Goal: Check status

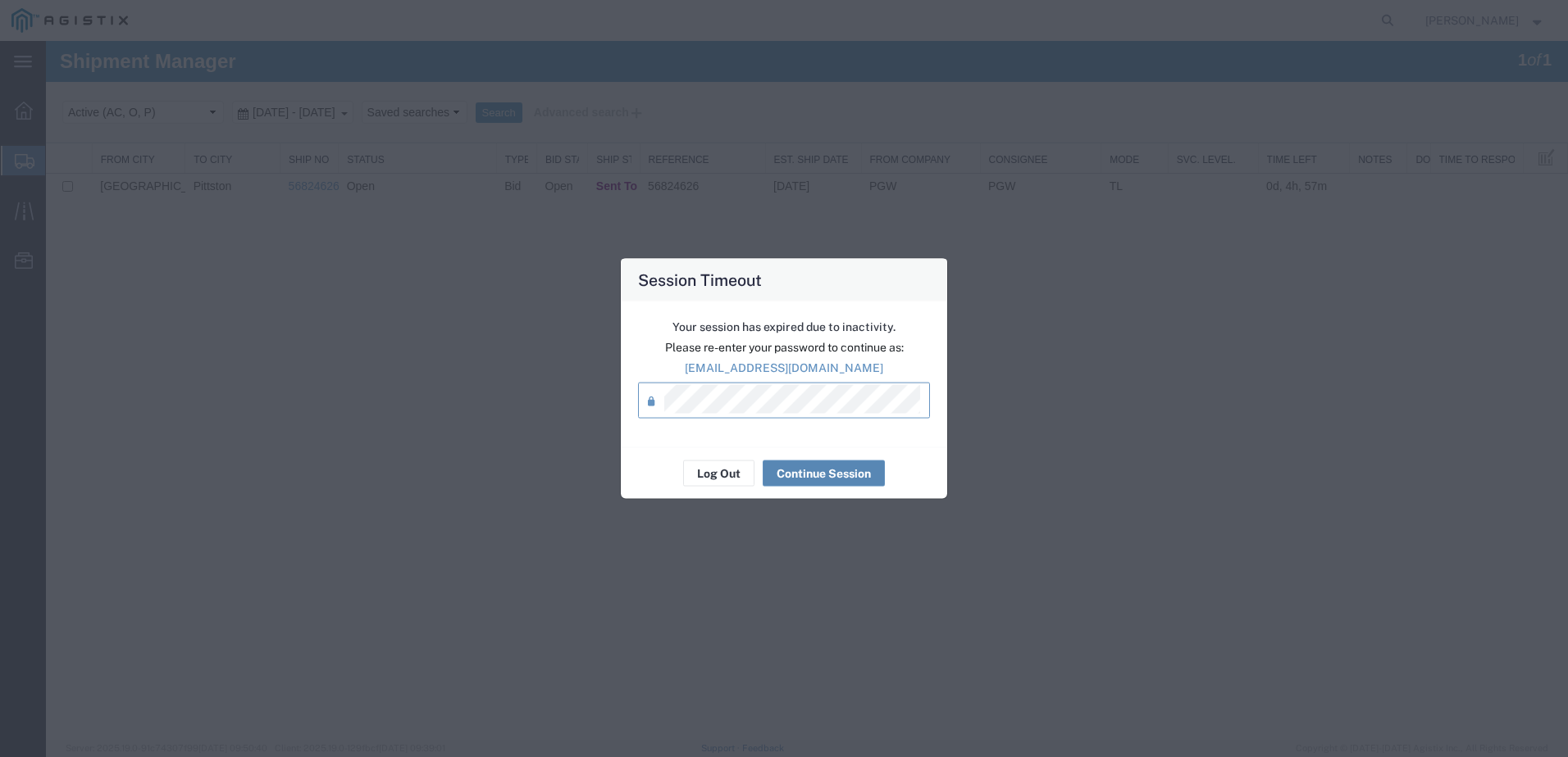
click at [816, 474] on button "Continue Session" at bounding box center [823, 474] width 122 height 27
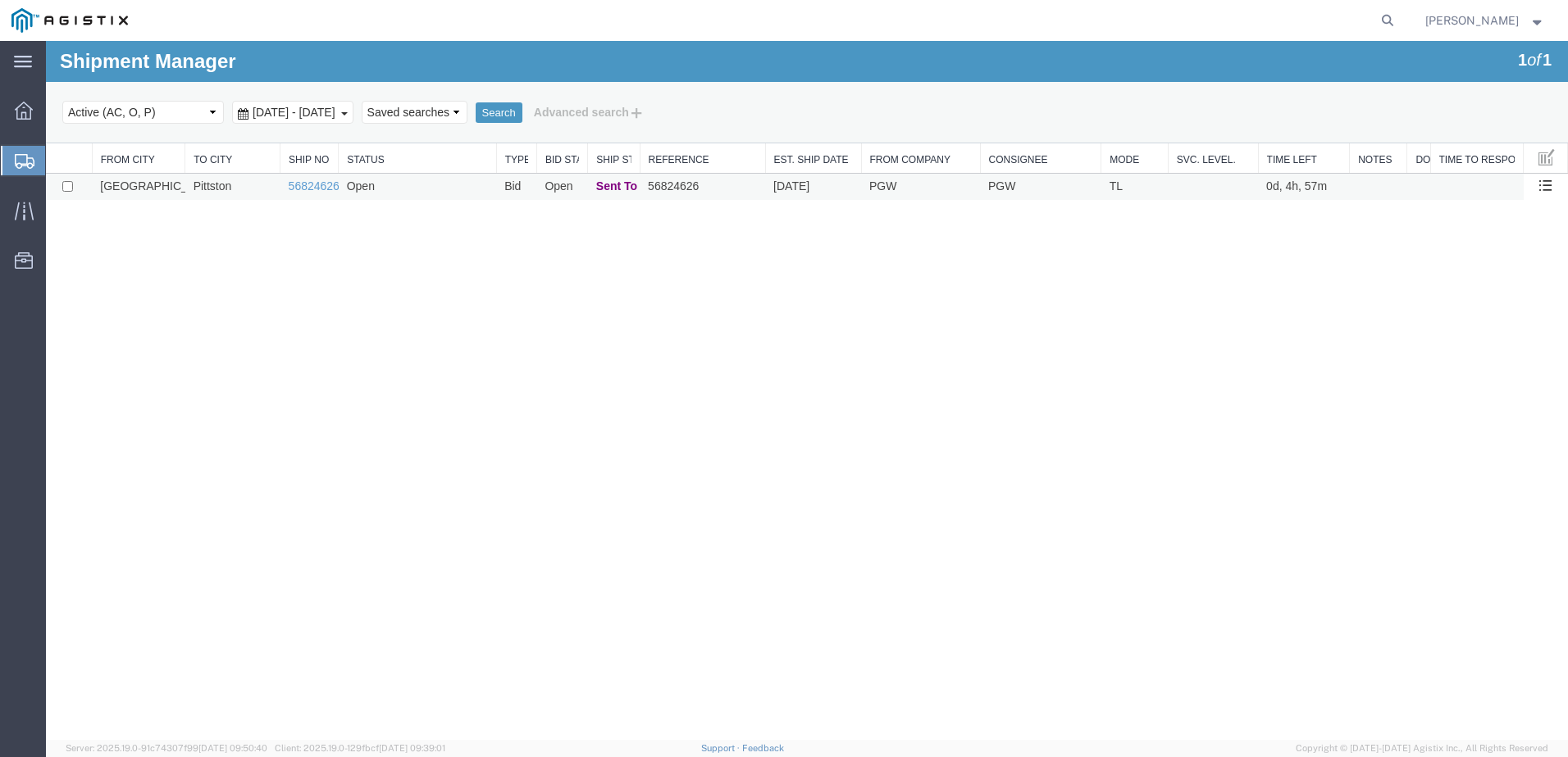
click at [386, 190] on td "Open" at bounding box center [417, 188] width 157 height 28
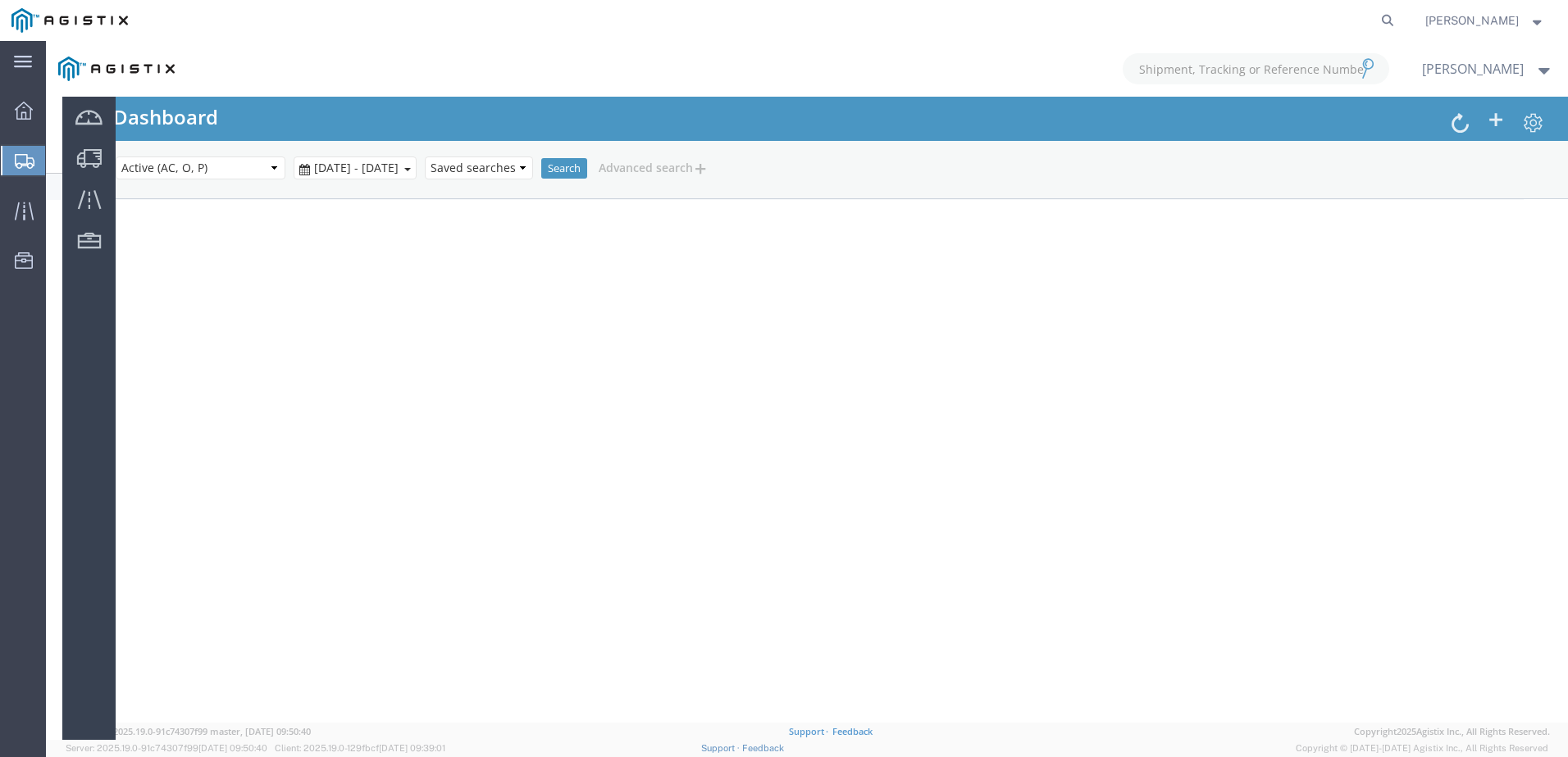
click at [22, 160] on icon at bounding box center [25, 161] width 20 height 15
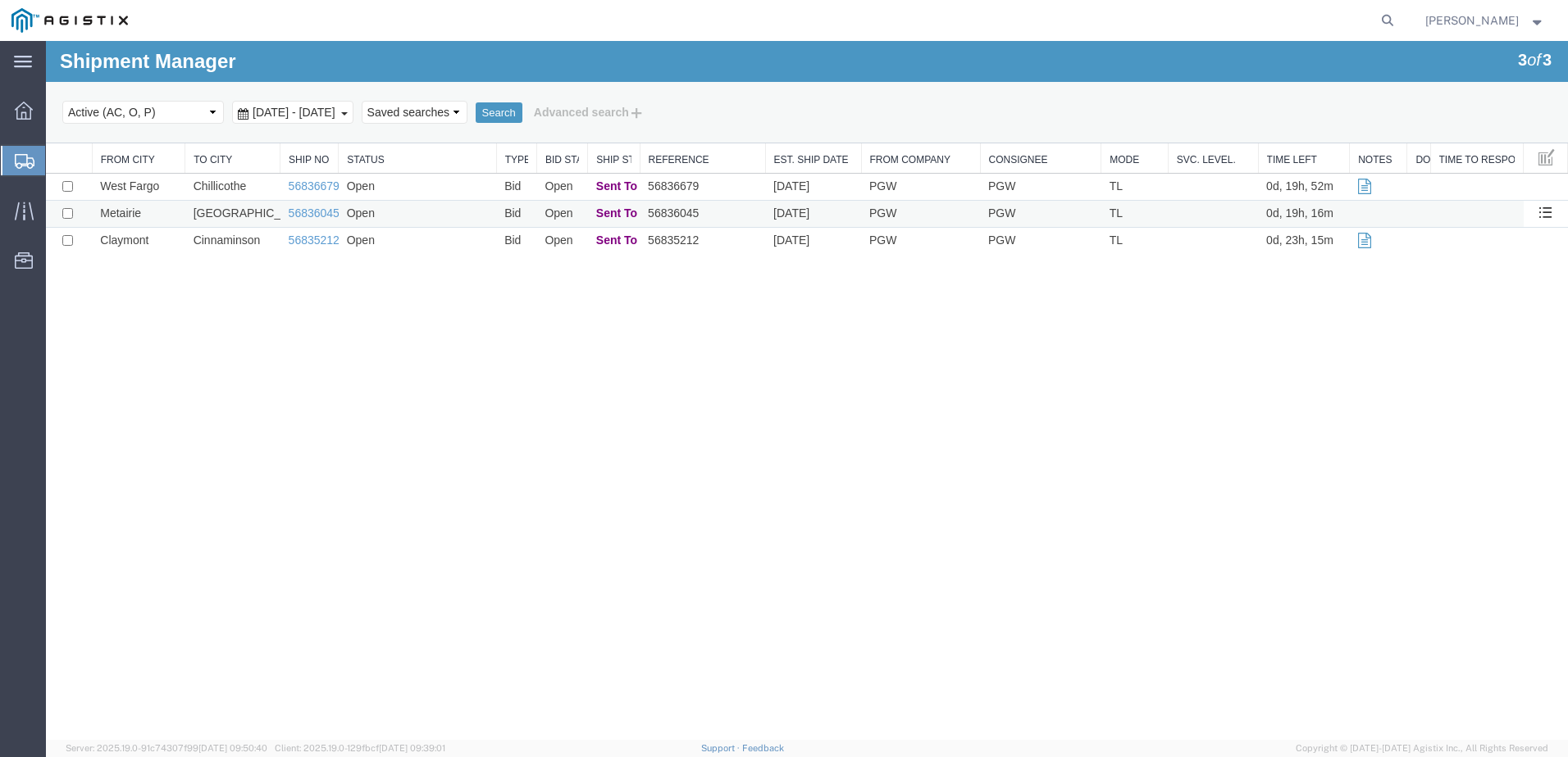
click at [433, 212] on td "Open" at bounding box center [417, 214] width 157 height 28
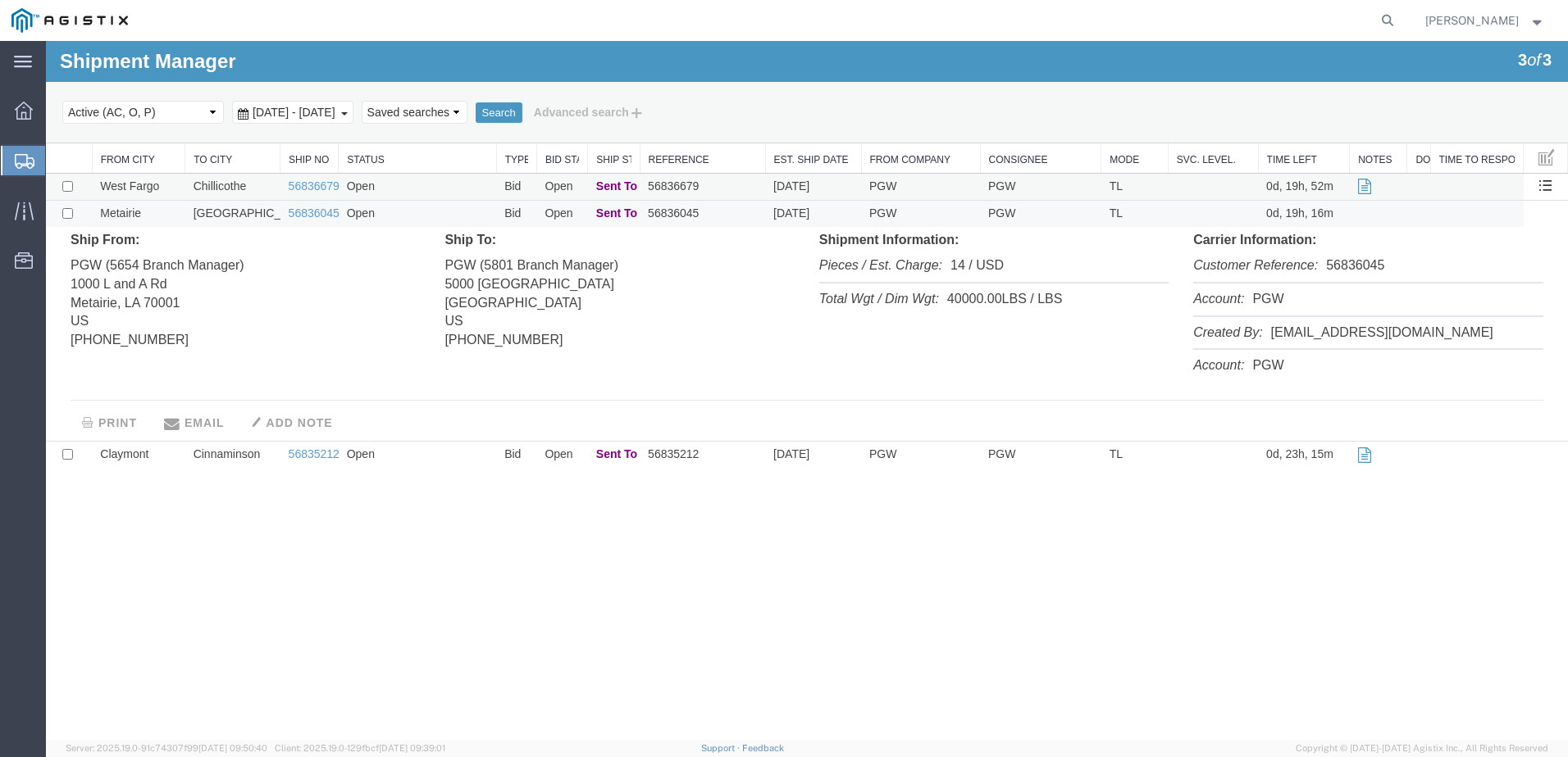
click at [433, 180] on td "Open" at bounding box center [417, 188] width 157 height 28
